Goal: Ask a question

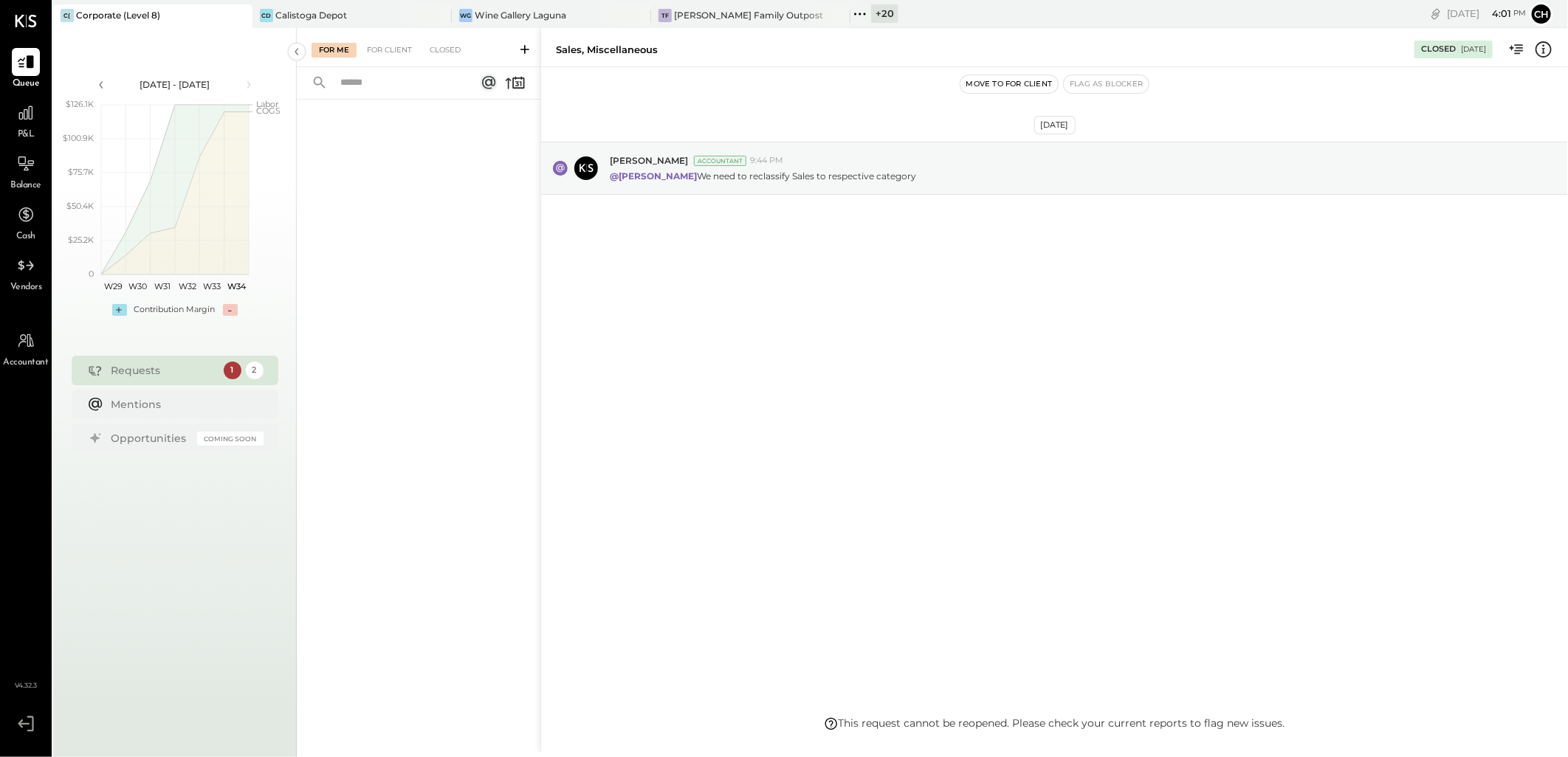
drag, startPoint x: 660, startPoint y: 303, endPoint x: 803, endPoint y: 100, distance: 248.3
click at [660, 303] on div "Aug 19th, 2025 Sarang Khandhar Accountant 9:44 PM @Chetan Vaghela We need to re…" at bounding box center [1054, 205] width 1027 height 202
click at [786, 274] on div "Aug 19th, 2025 Sarang Khandhar Accountant 9:44 PM @Chetan Vaghela We need to re…" at bounding box center [1054, 205] width 1027 height 202
